Goal: Find contact information: Obtain details needed to contact an individual or organization

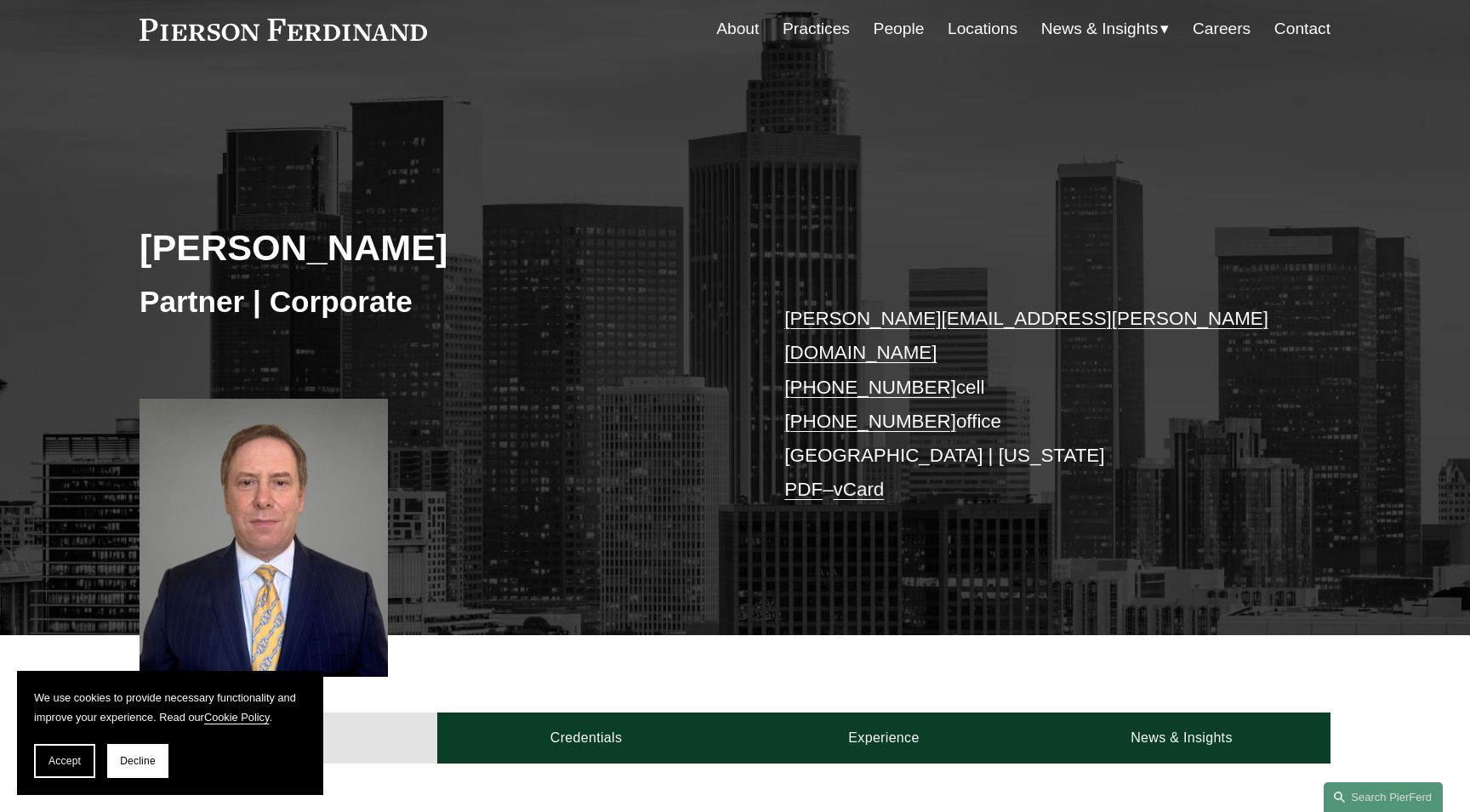
scroll to position [67, 0]
drag, startPoint x: 920, startPoint y: 353, endPoint x: 783, endPoint y: 351, distance: 137.0
click at [783, 351] on div "Steven C. Papkin Partner | Corporate steven.papkin@pierferd.com +1.310.415.6254…" at bounding box center [735, 378] width 1470 height 513
copy link "+1.310.415.6254"
click at [856, 428] on p "steven.papkin@pierferd.com +1.310.415.6254 cell +1.323.591.9635 office Los Ange…" at bounding box center [1032, 405] width 496 height 206
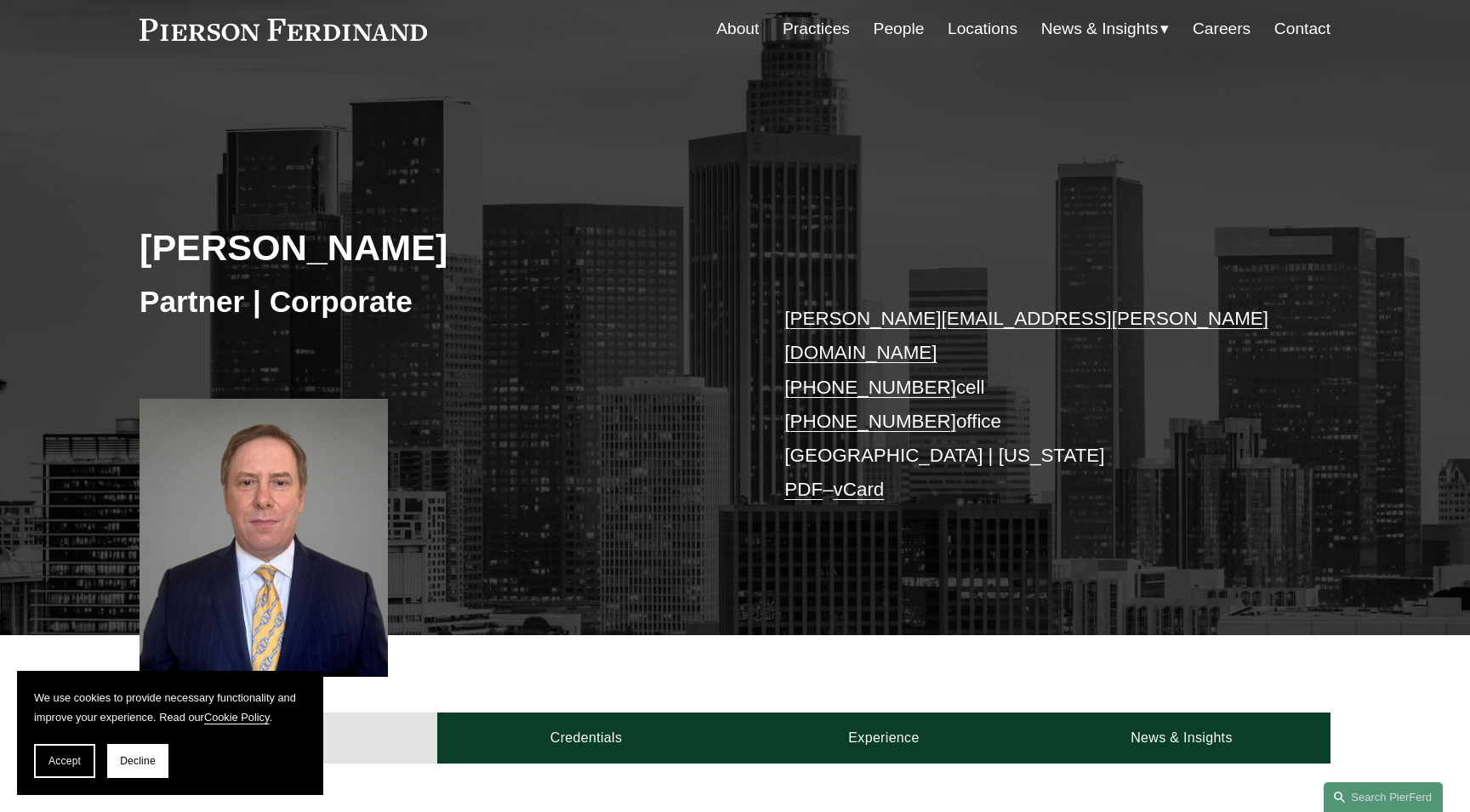
click at [849, 419] on p "steven.papkin@pierferd.com +1.310.415.6254 cell +1.323.591.9635 office Los Ange…" at bounding box center [1032, 405] width 496 height 206
click at [816, 466] on p "steven.papkin@pierferd.com +1.310.415.6254 cell +1.323.591.9635 office Los Ange…" at bounding box center [1032, 405] width 496 height 206
click at [992, 31] on link "Locations" at bounding box center [982, 28] width 70 height 32
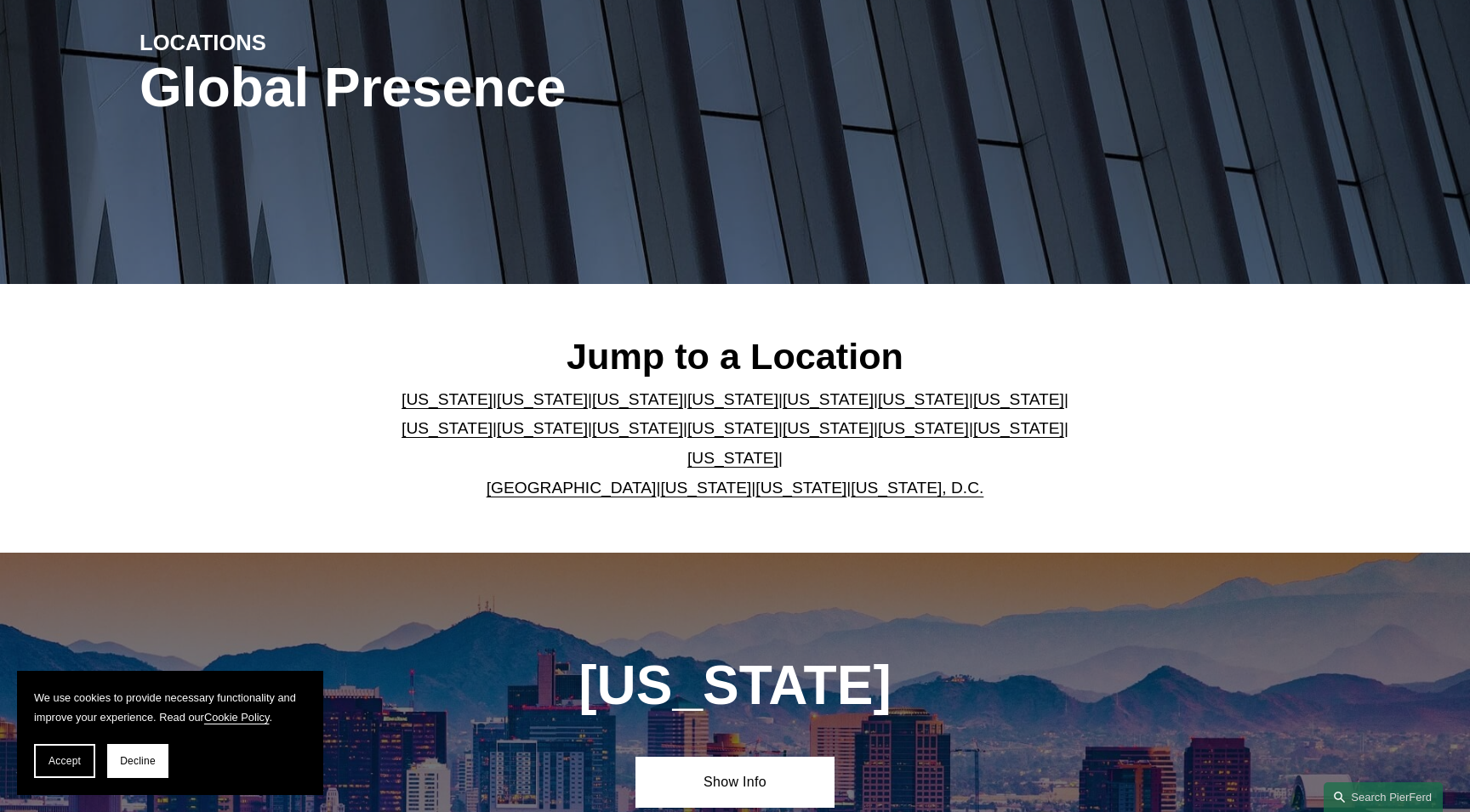
scroll to position [209, 0]
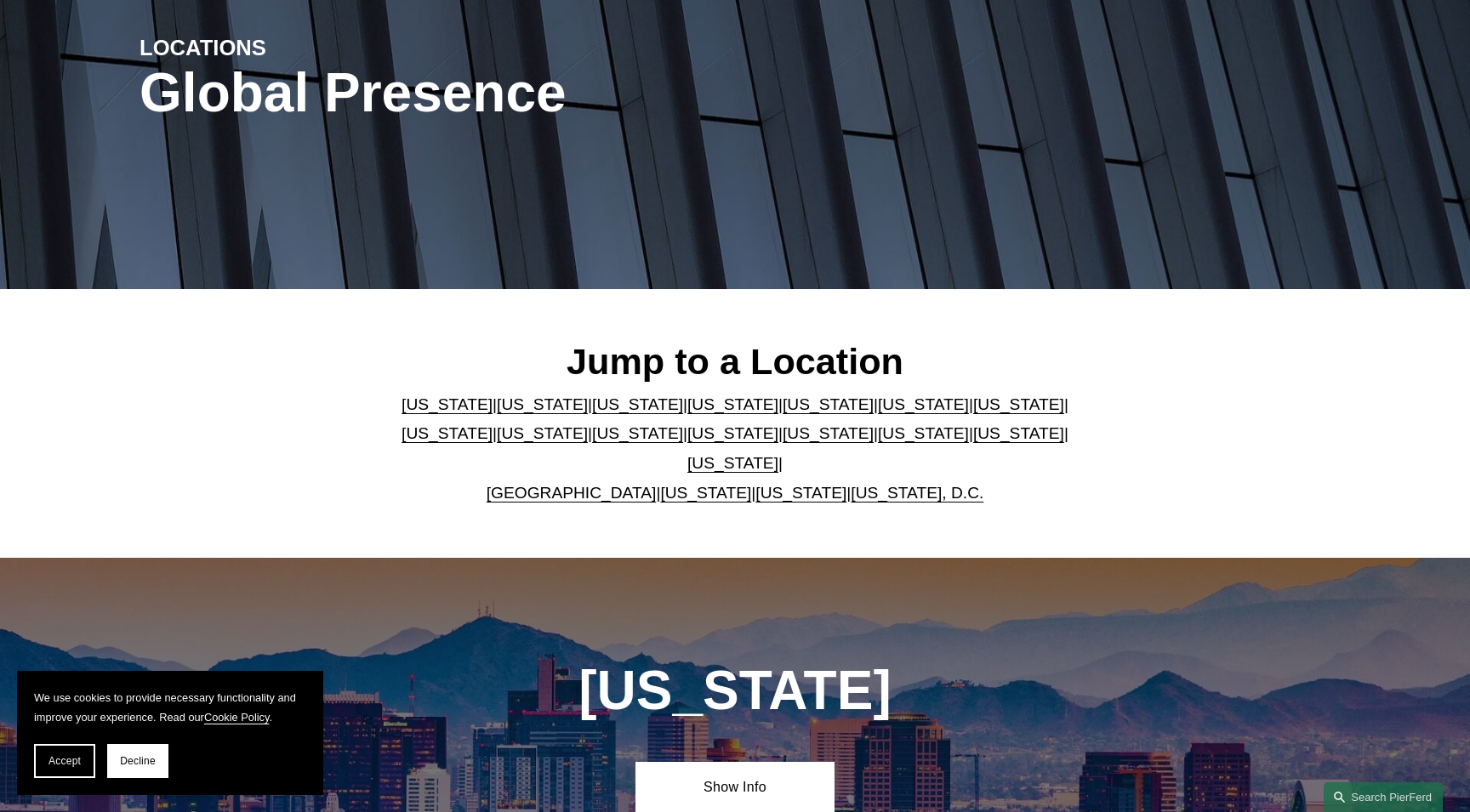
click at [500, 430] on p "[US_STATE] | [US_STATE] | [US_STATE] | [US_STATE] | [US_STATE] | [US_STATE] | […" at bounding box center [736, 448] width 695 height 117
click at [501, 413] on link "[US_STATE]" at bounding box center [542, 404] width 91 height 17
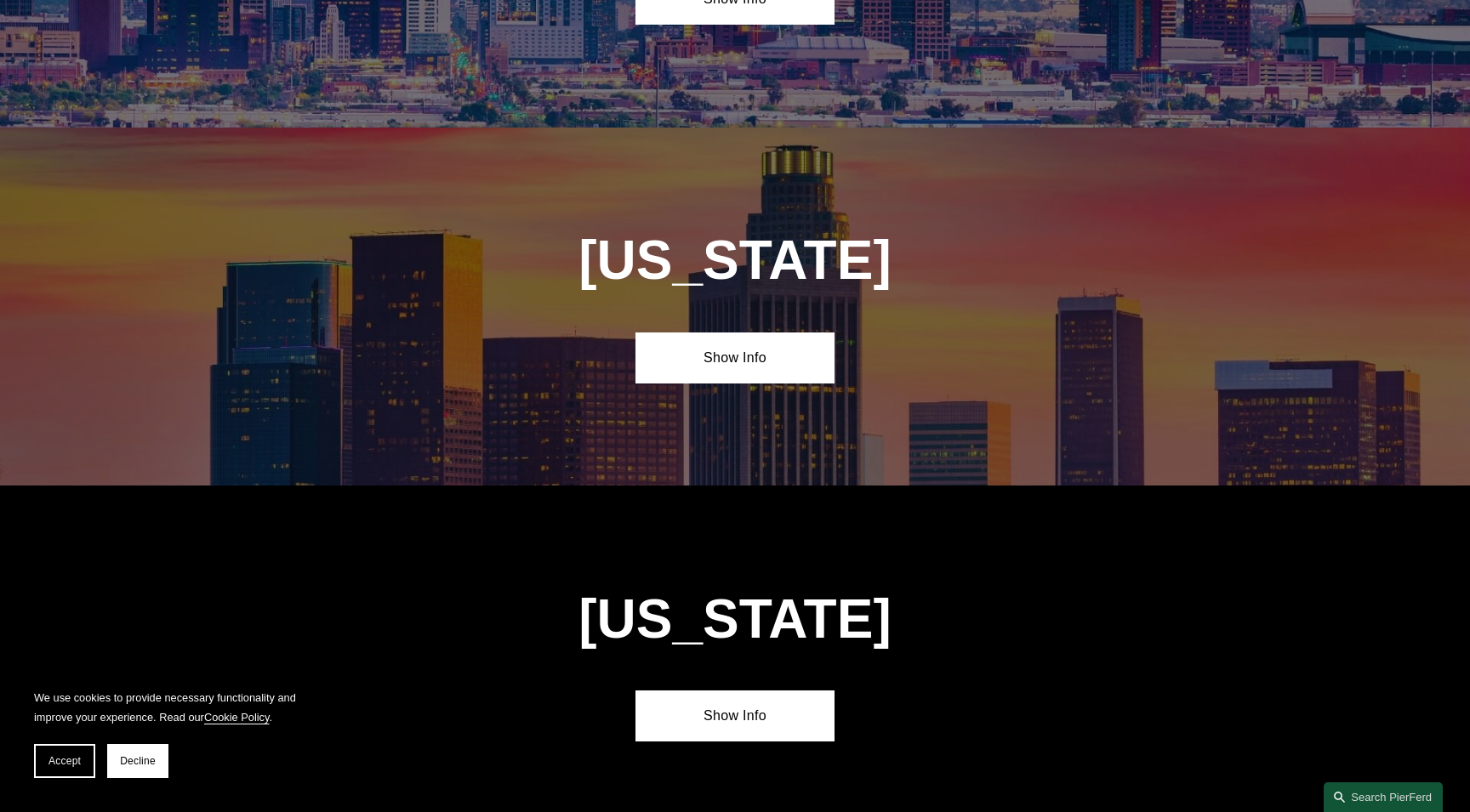
scroll to position [1125, 0]
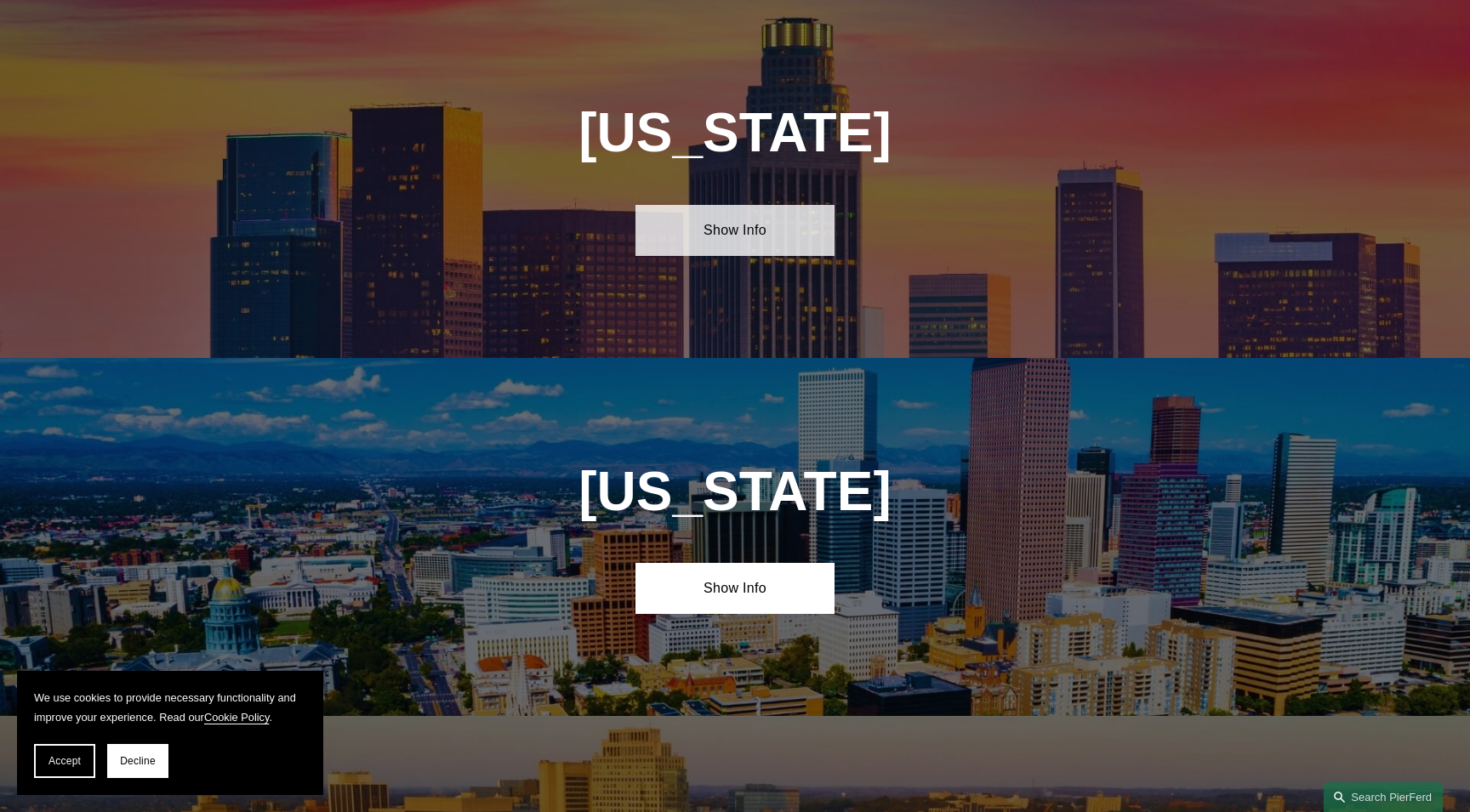
click at [727, 241] on link "Show Info" at bounding box center [734, 230] width 199 height 51
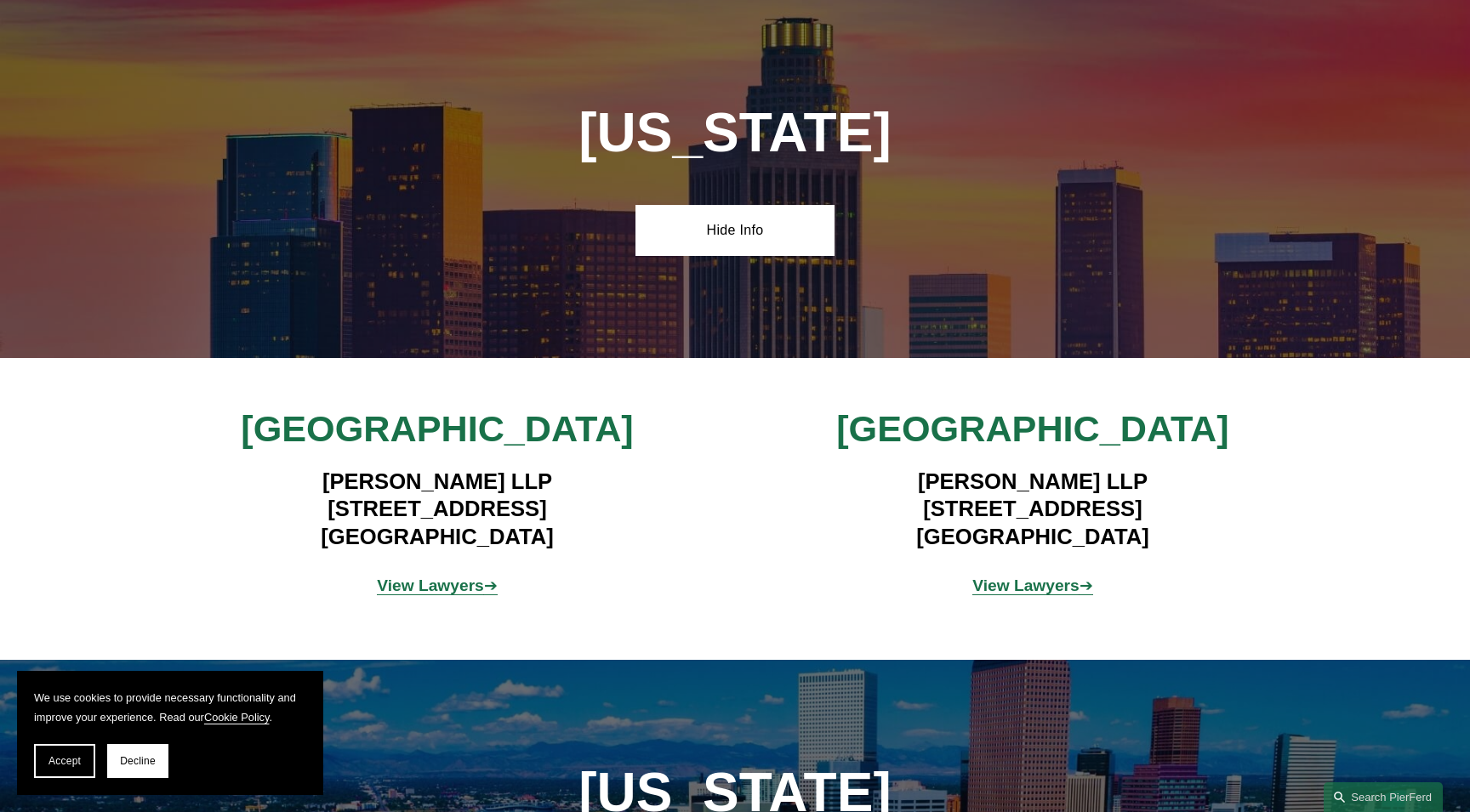
drag, startPoint x: 322, startPoint y: 481, endPoint x: 556, endPoint y: 541, distance: 241.6
click at [556, 541] on h4 "[PERSON_NAME] LLP [STREET_ADDRESS]" at bounding box center [437, 508] width 496 height 82
drag, startPoint x: 483, startPoint y: 6, endPoint x: 318, endPoint y: 534, distance: 553.2
click at [318, 534] on h4 "[PERSON_NAME] LLP [STREET_ADDRESS]" at bounding box center [437, 508] width 496 height 82
